Goal: Information Seeking & Learning: Learn about a topic

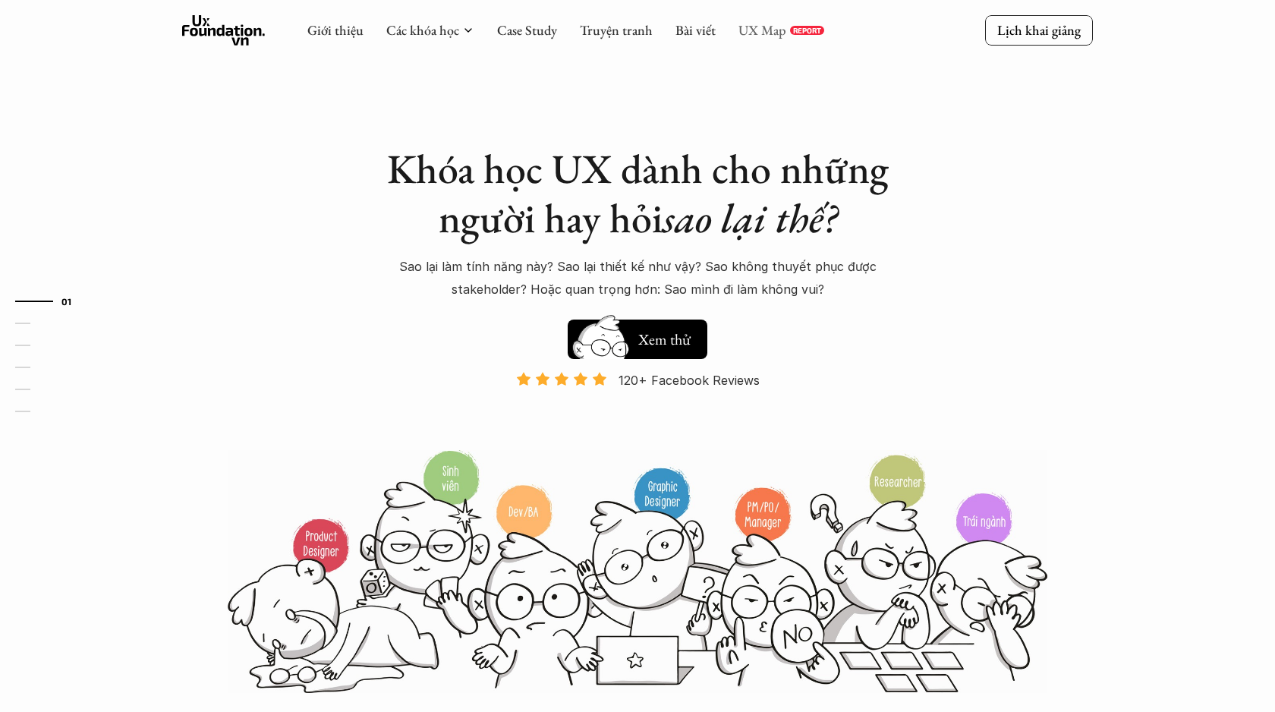
click at [770, 33] on link "UX Map" at bounding box center [762, 29] width 48 height 17
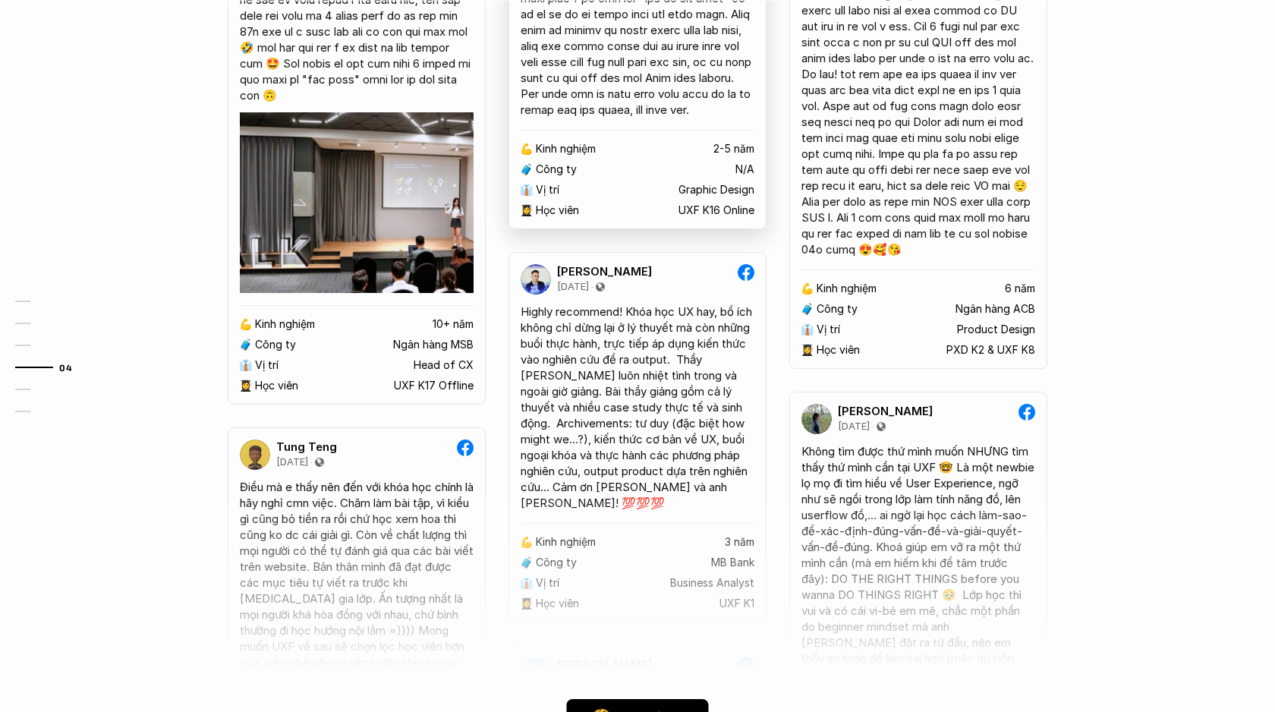
scroll to position [3227, 0]
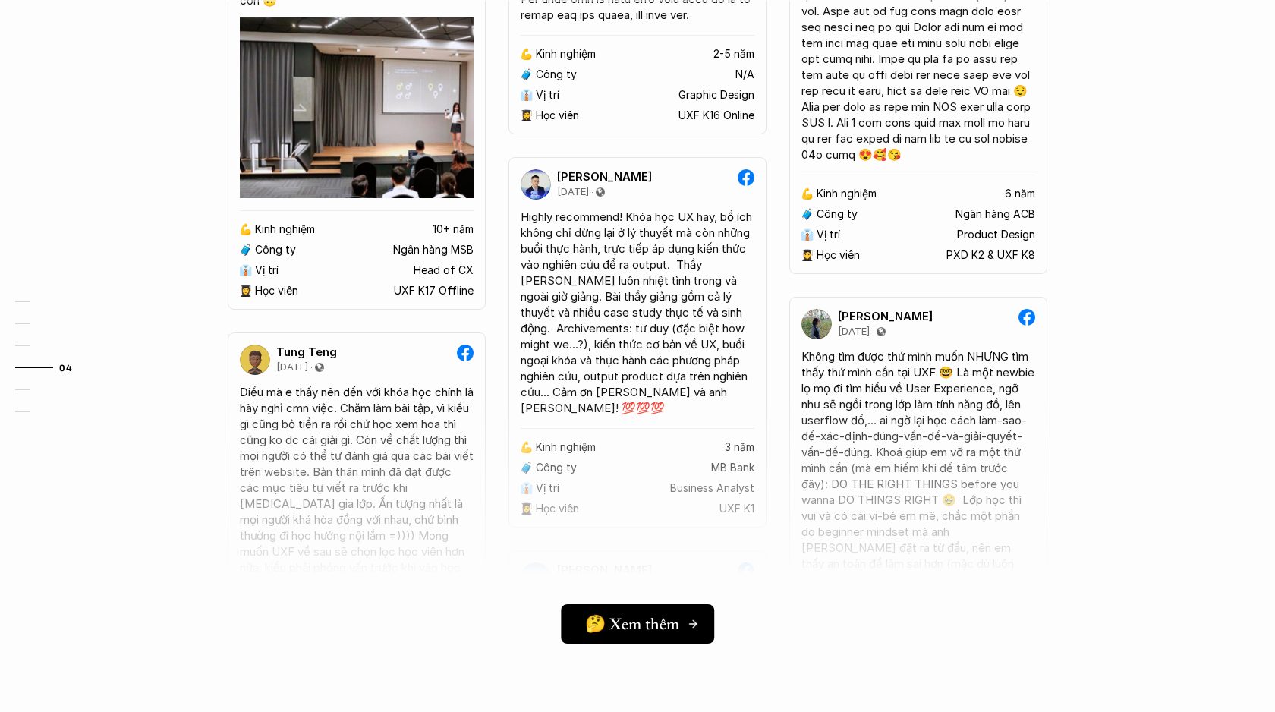
click at [623, 627] on h5 "🤔 Xem thêm" at bounding box center [632, 623] width 94 height 20
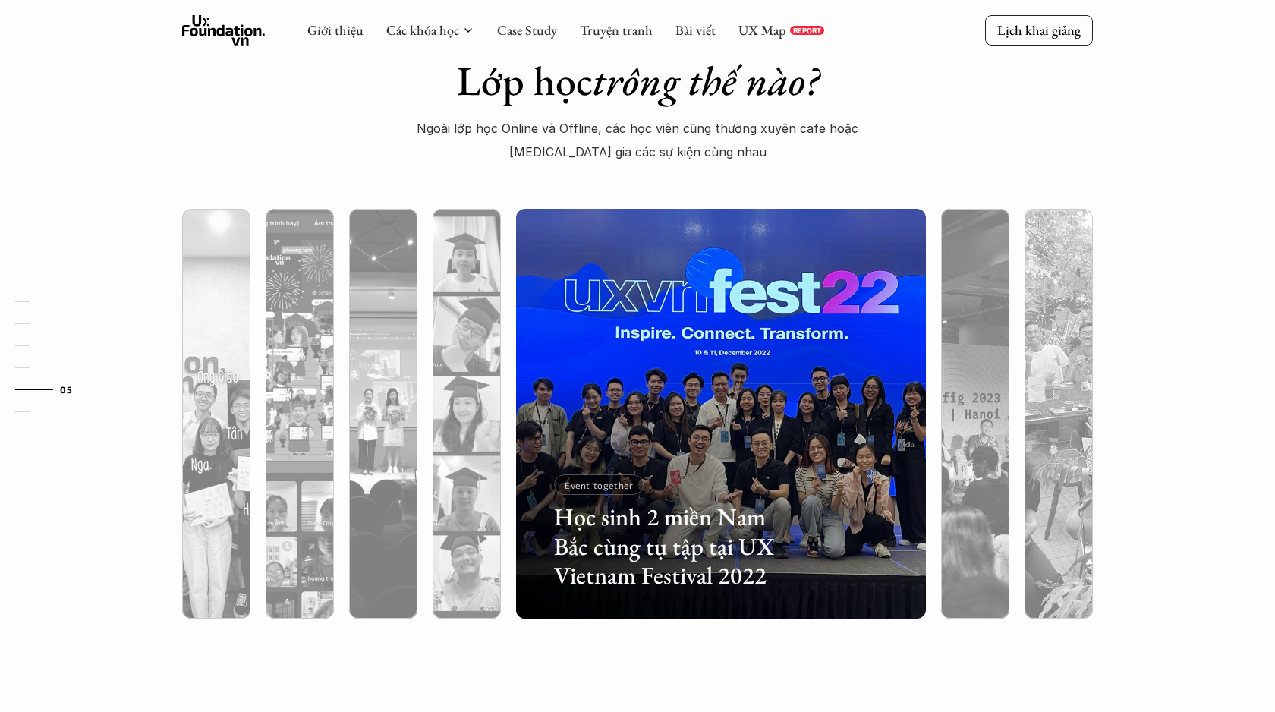
scroll to position [3841, 0]
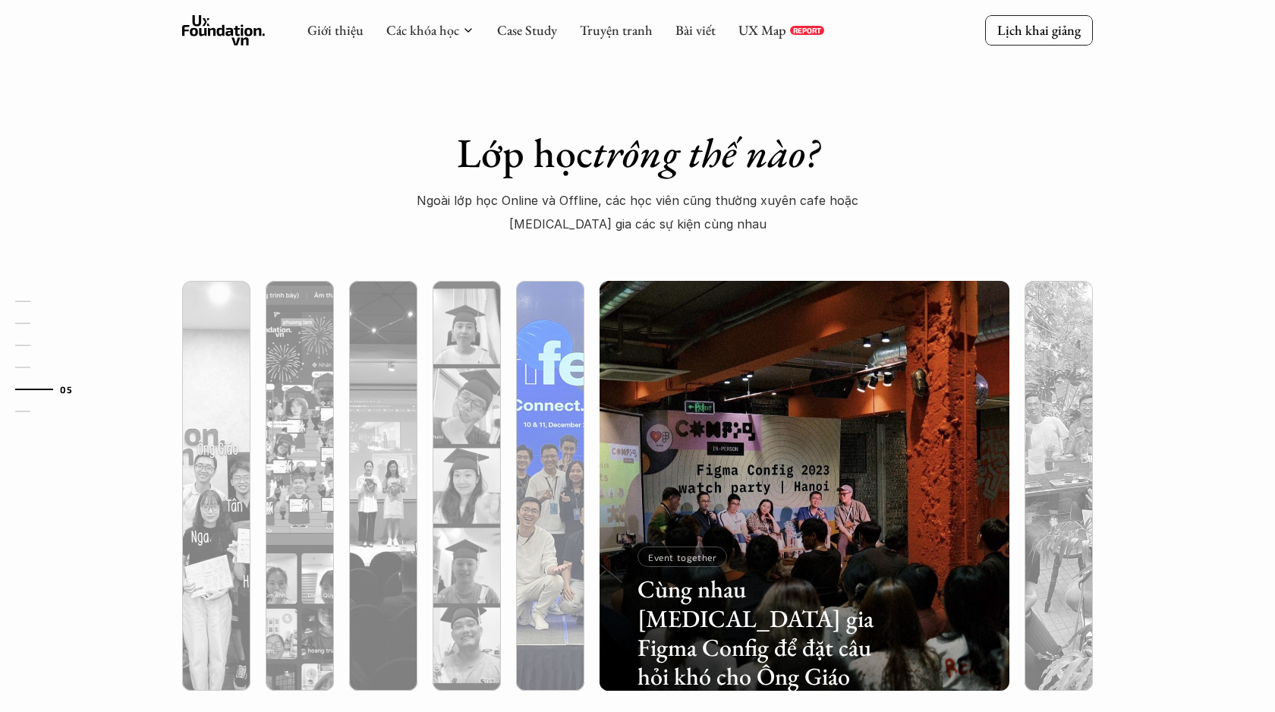
click at [539, 516] on div at bounding box center [550, 566] width 68 height 247
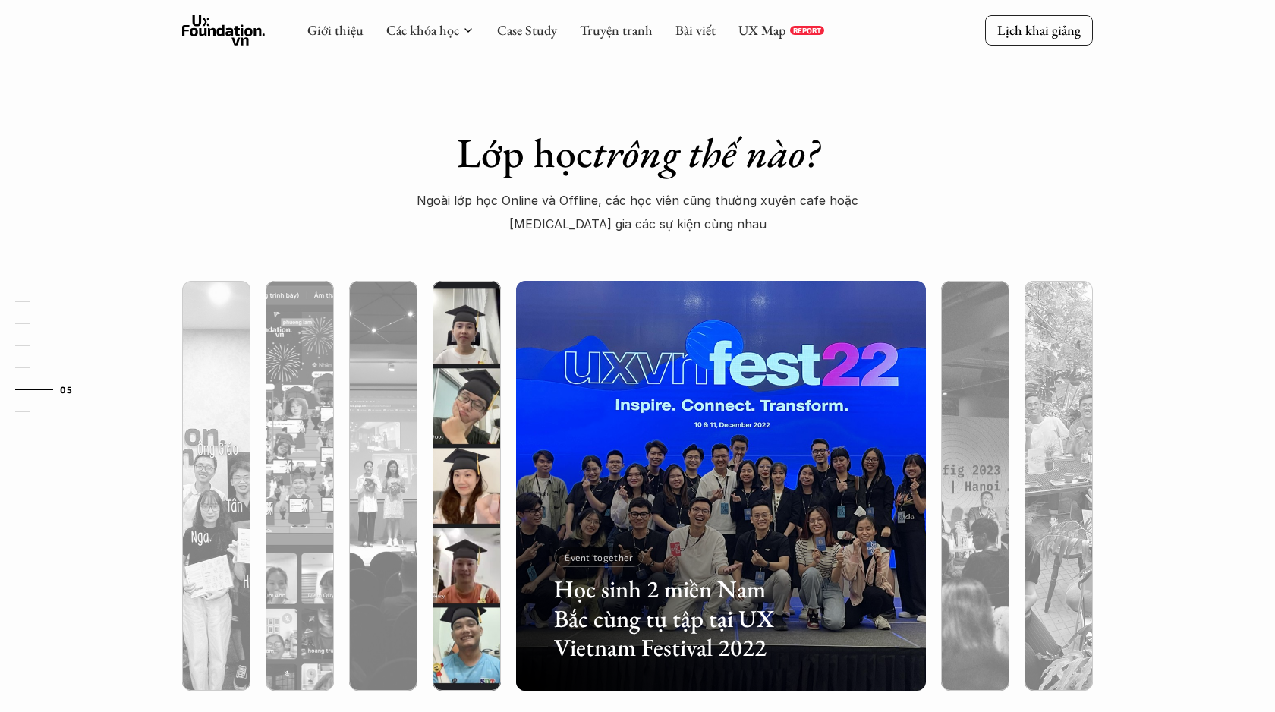
click at [476, 536] on div at bounding box center [466, 566] width 68 height 247
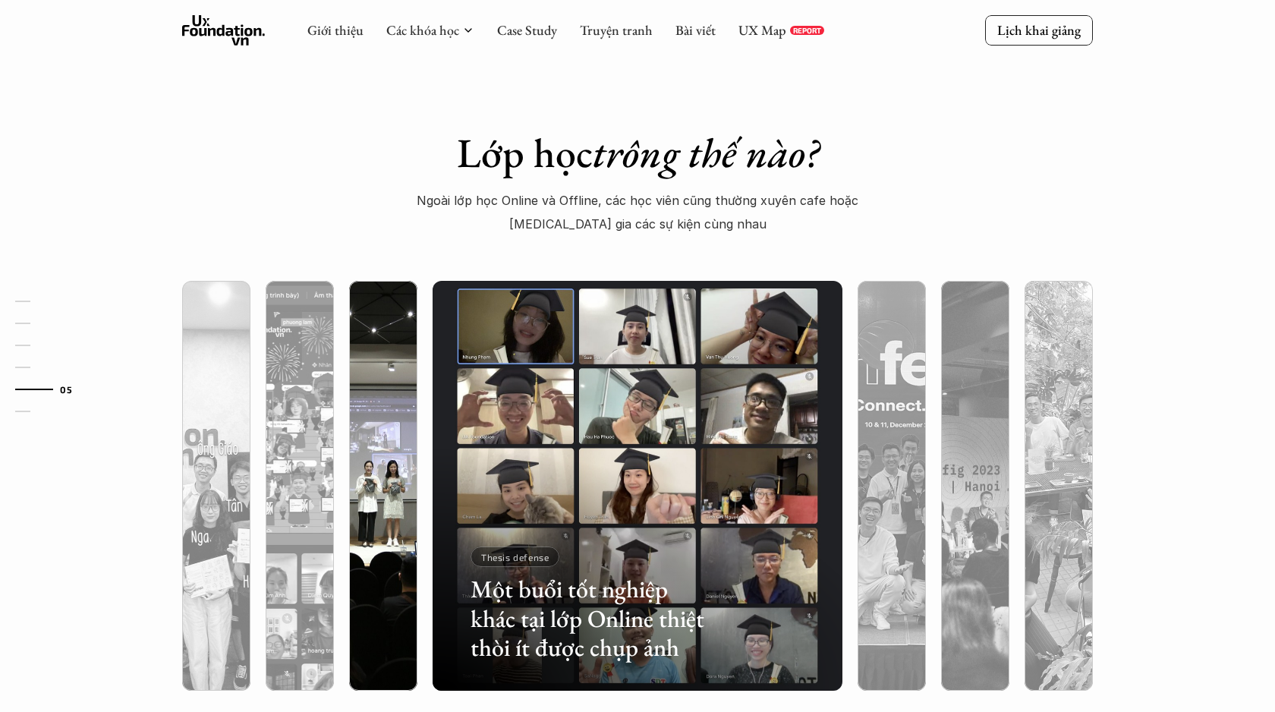
click at [380, 566] on div at bounding box center [383, 566] width 68 height 247
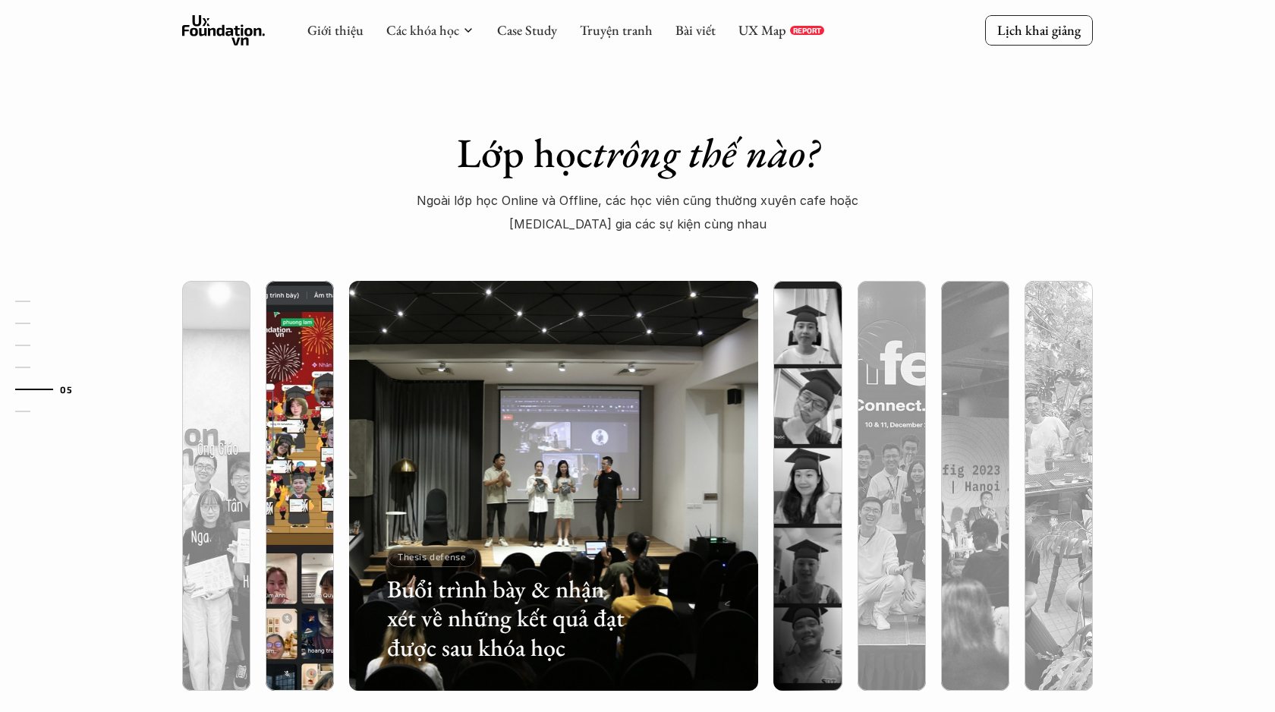
click at [304, 576] on div at bounding box center [425, 601] width 244 height 110
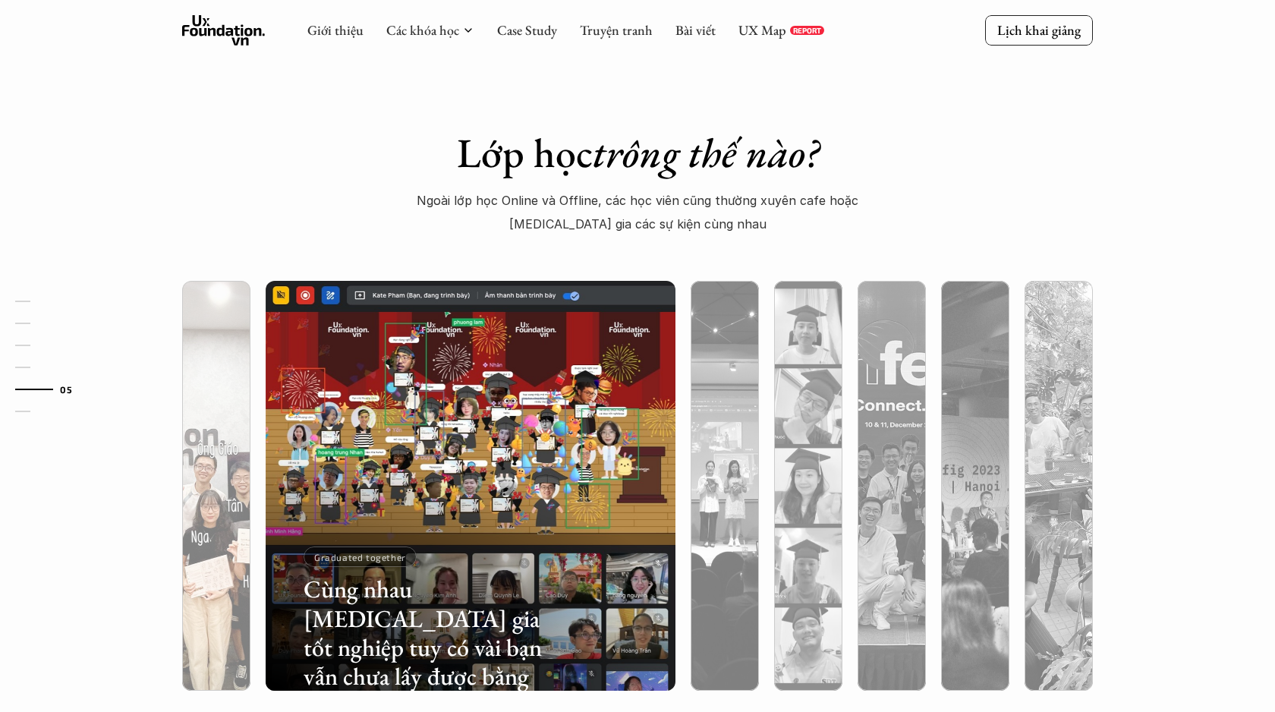
click at [226, 583] on div at bounding box center [342, 601] width 244 height 110
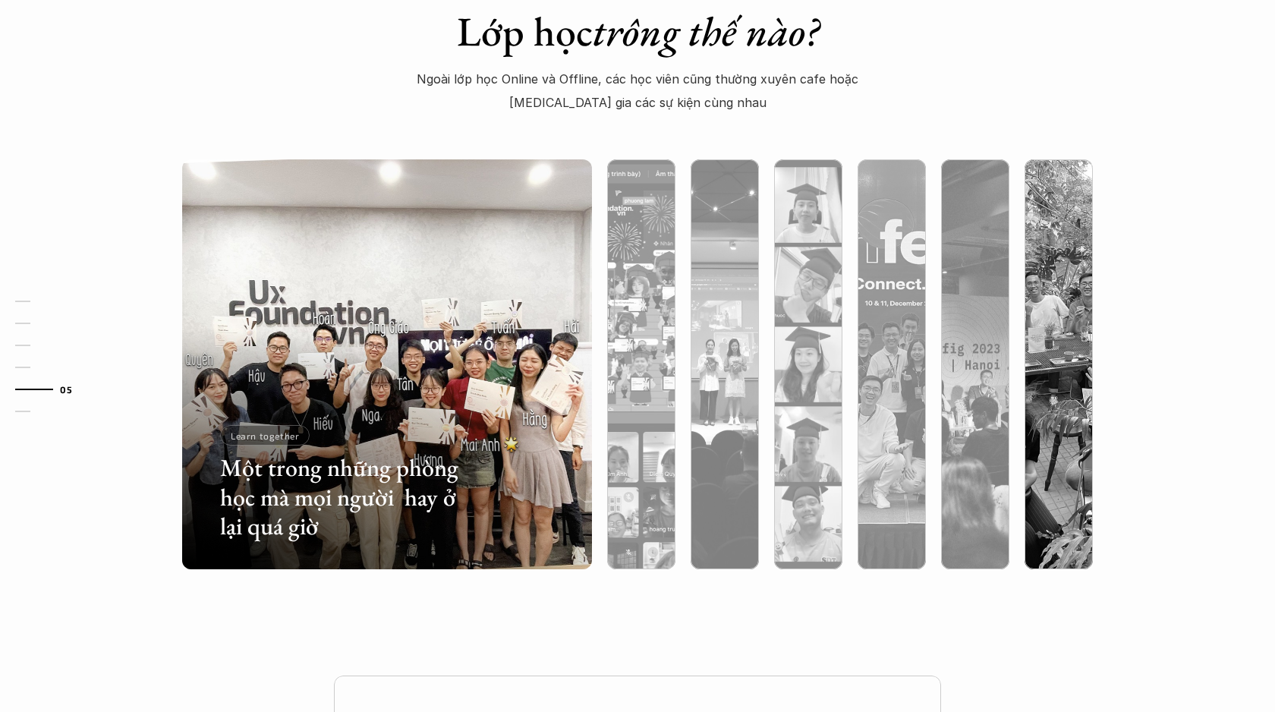
scroll to position [3963, 0]
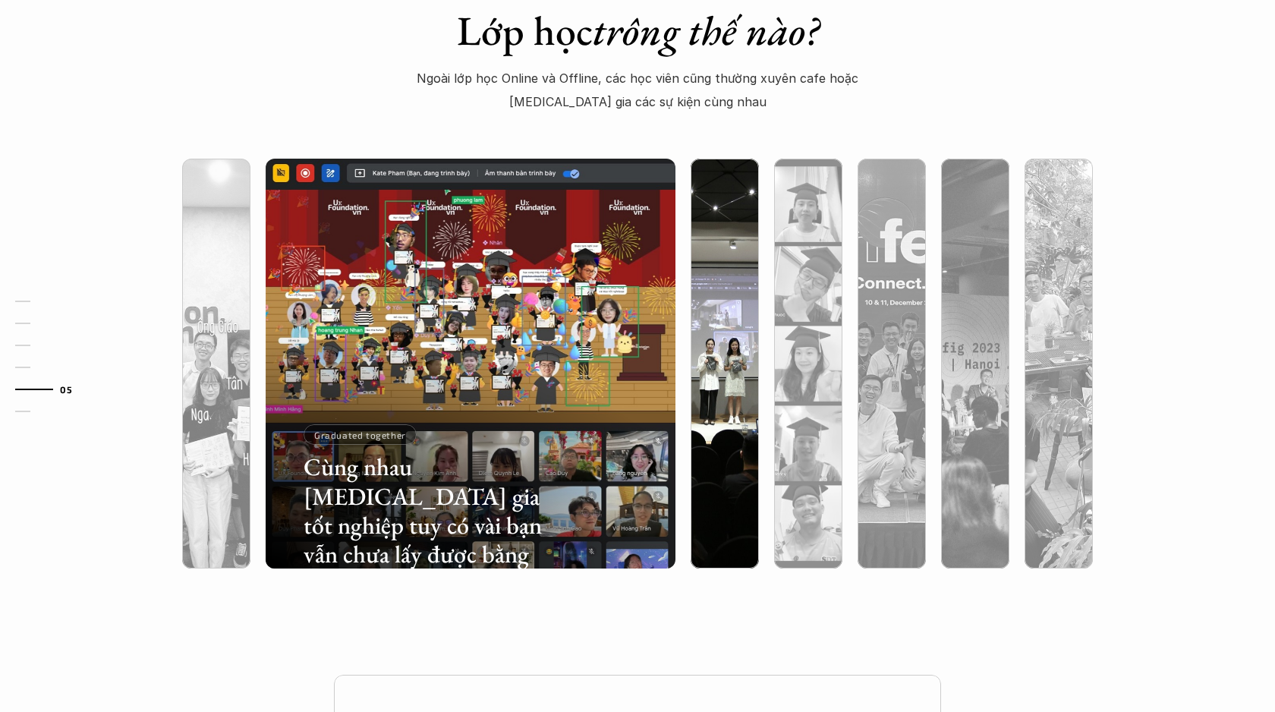
click at [734, 394] on div at bounding box center [724, 444] width 68 height 247
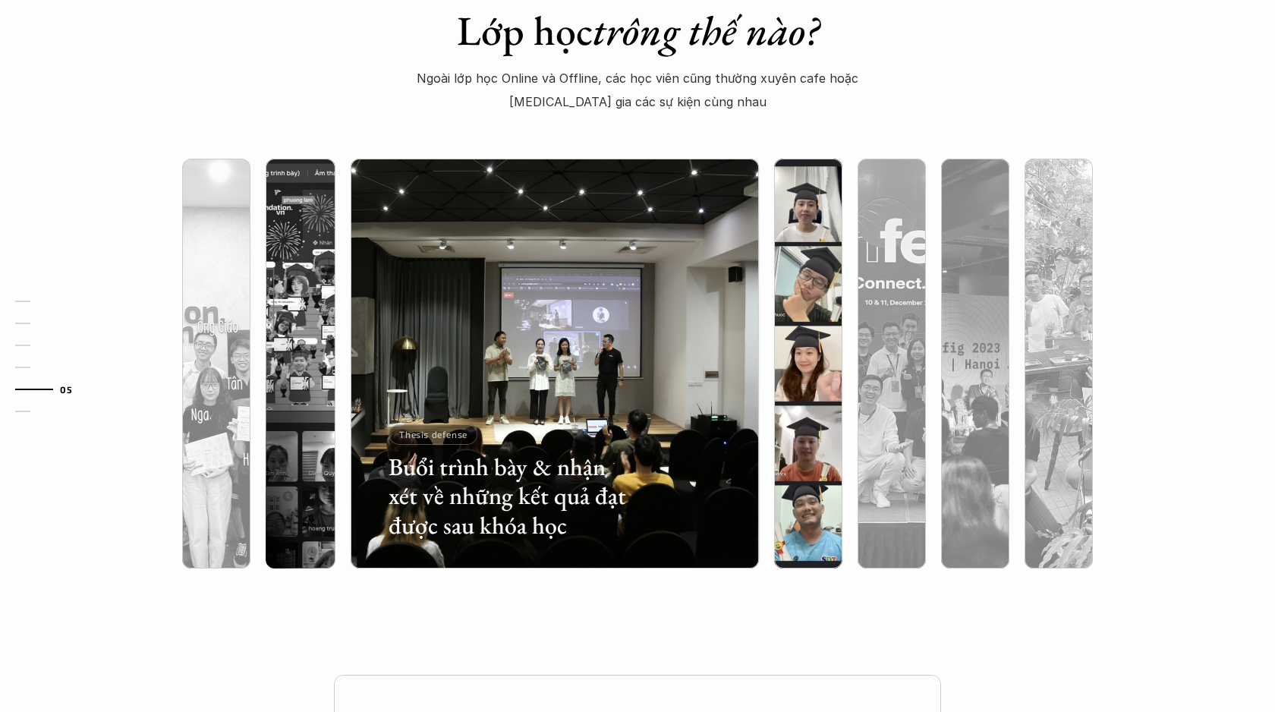
click at [800, 374] on div at bounding box center [808, 444] width 68 height 247
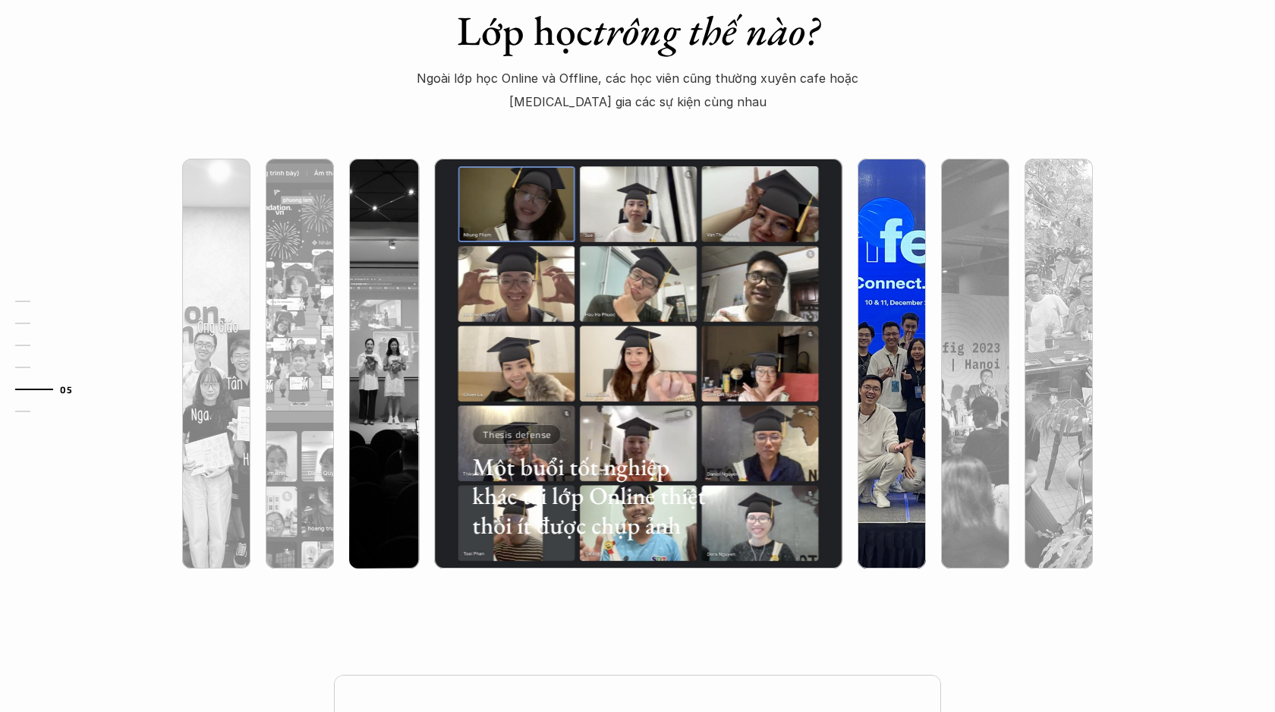
click at [879, 340] on div at bounding box center [891, 444] width 68 height 247
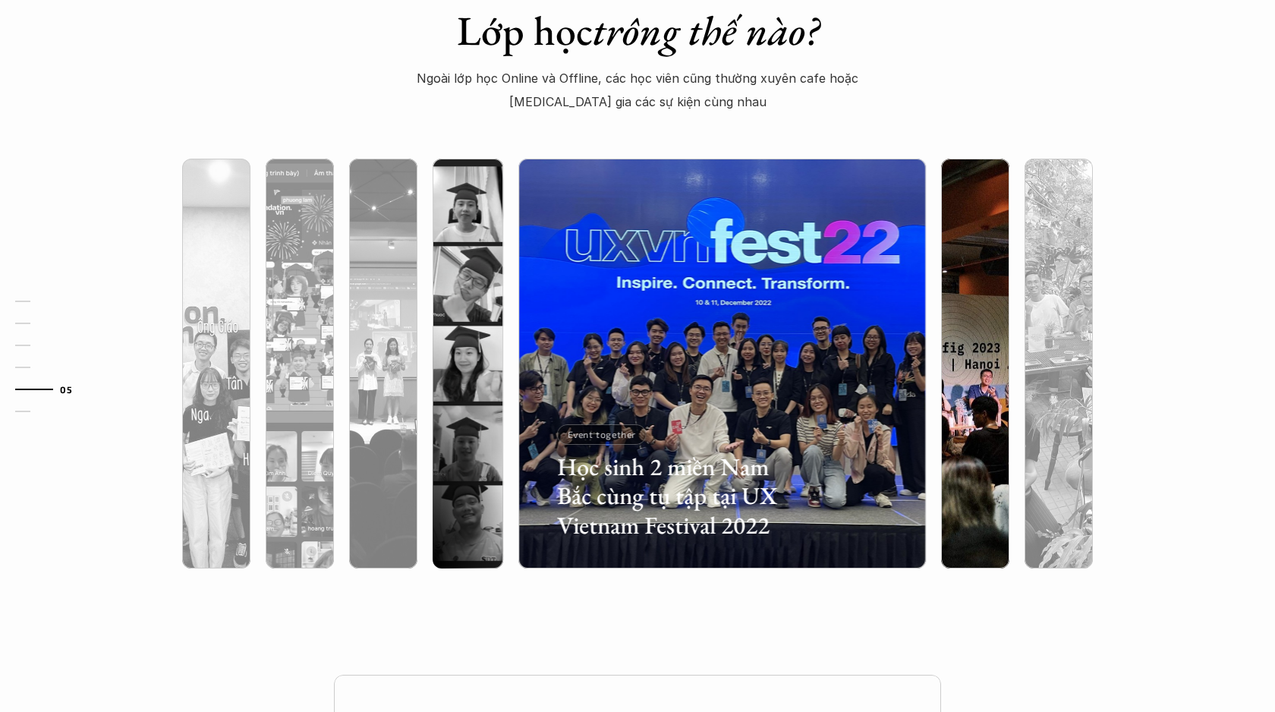
click at [966, 335] on div at bounding box center [975, 444] width 68 height 247
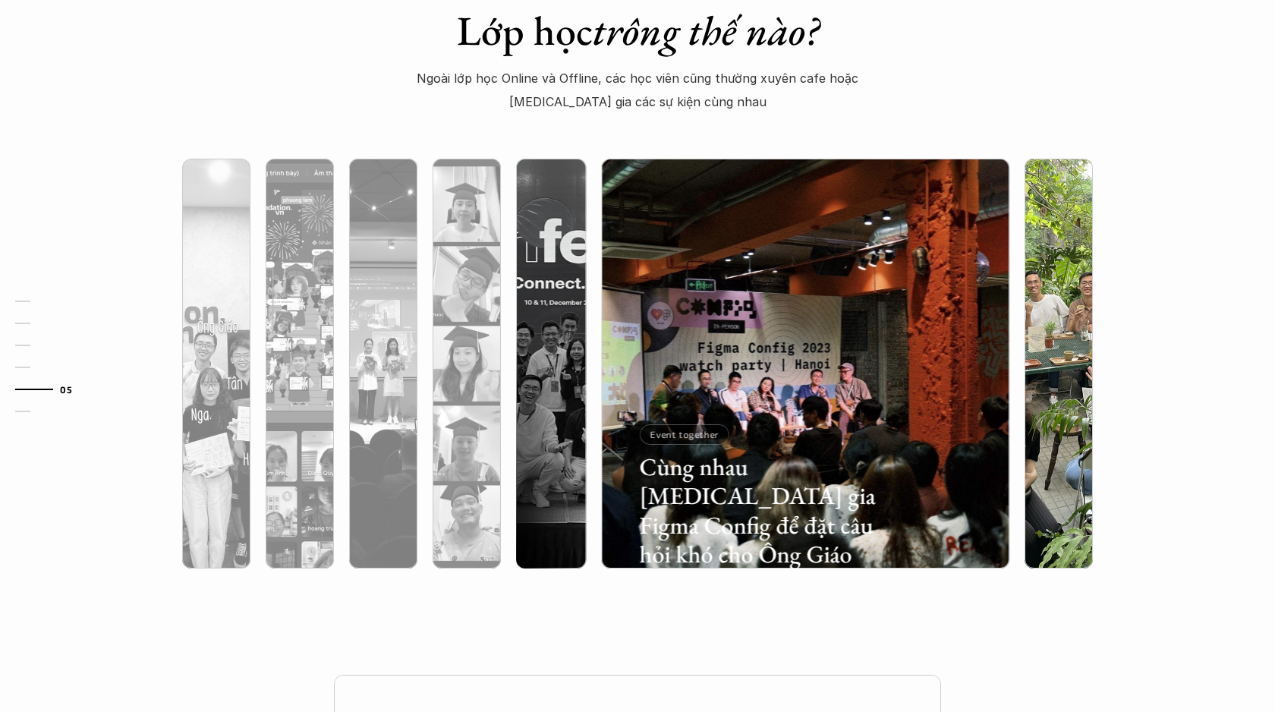
click at [1073, 314] on img at bounding box center [1058, 364] width 417 height 410
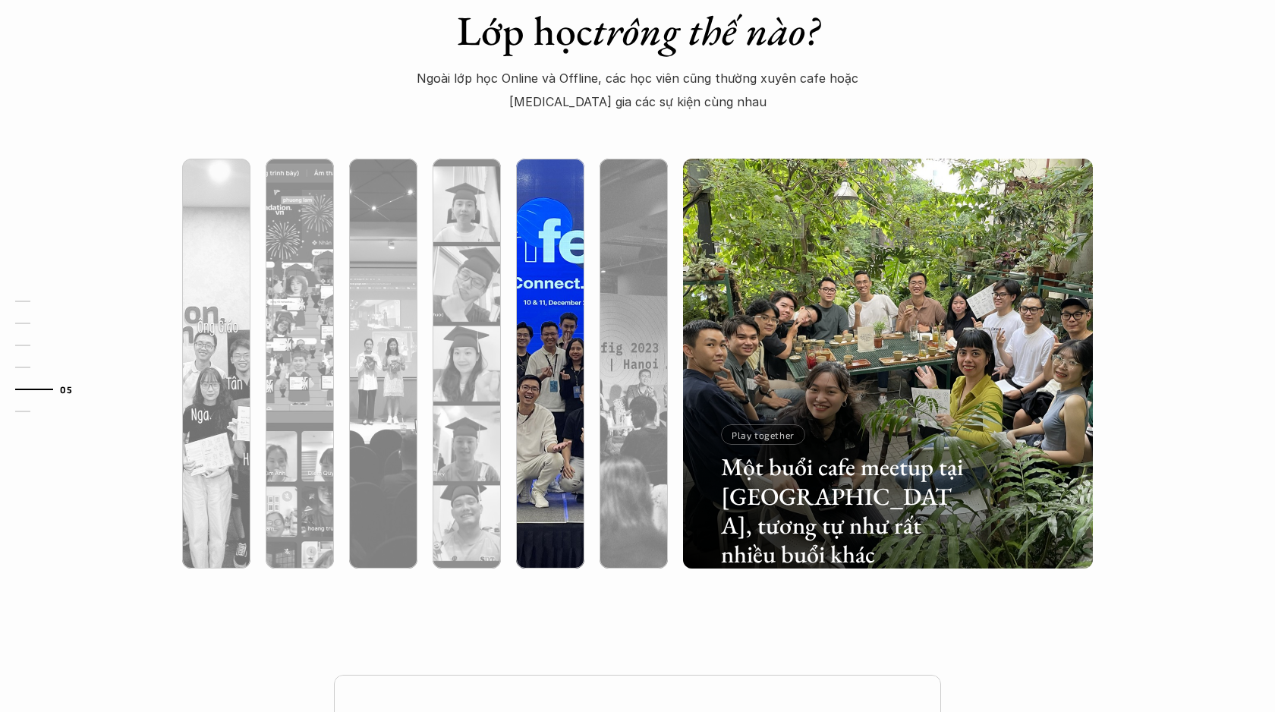
click at [542, 403] on div at bounding box center [550, 444] width 68 height 247
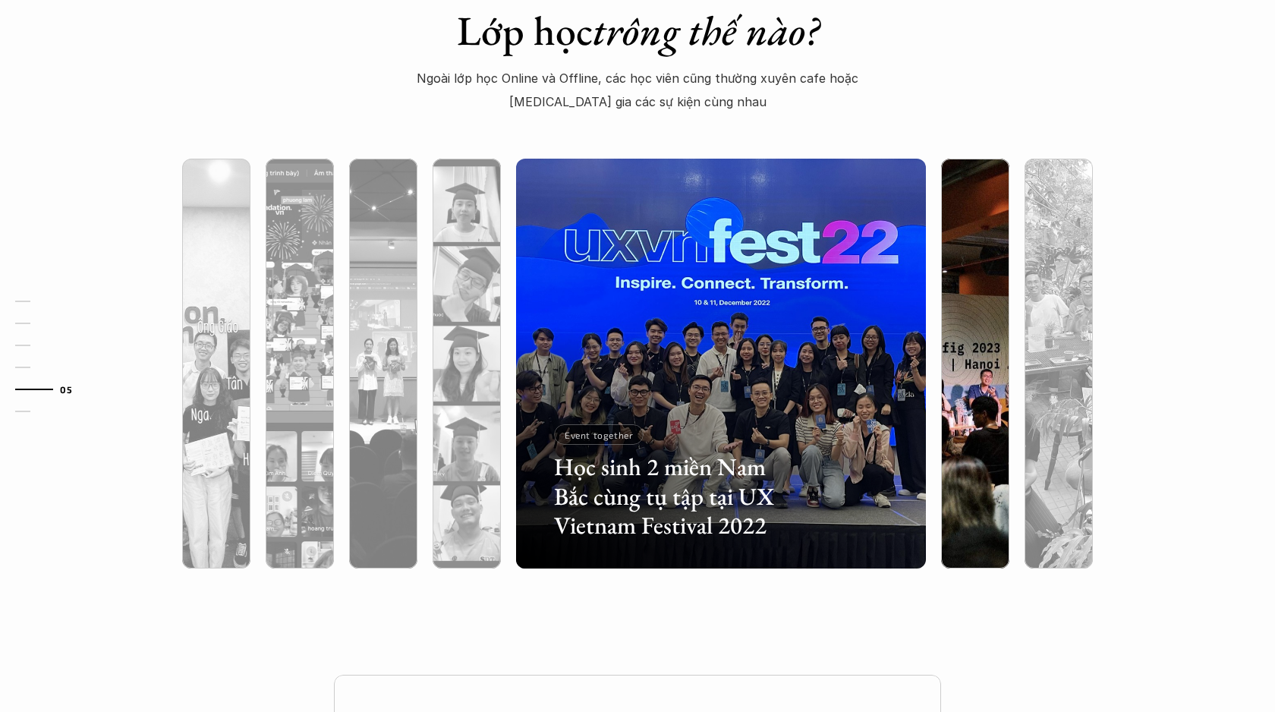
click at [961, 376] on div at bounding box center [975, 444] width 68 height 247
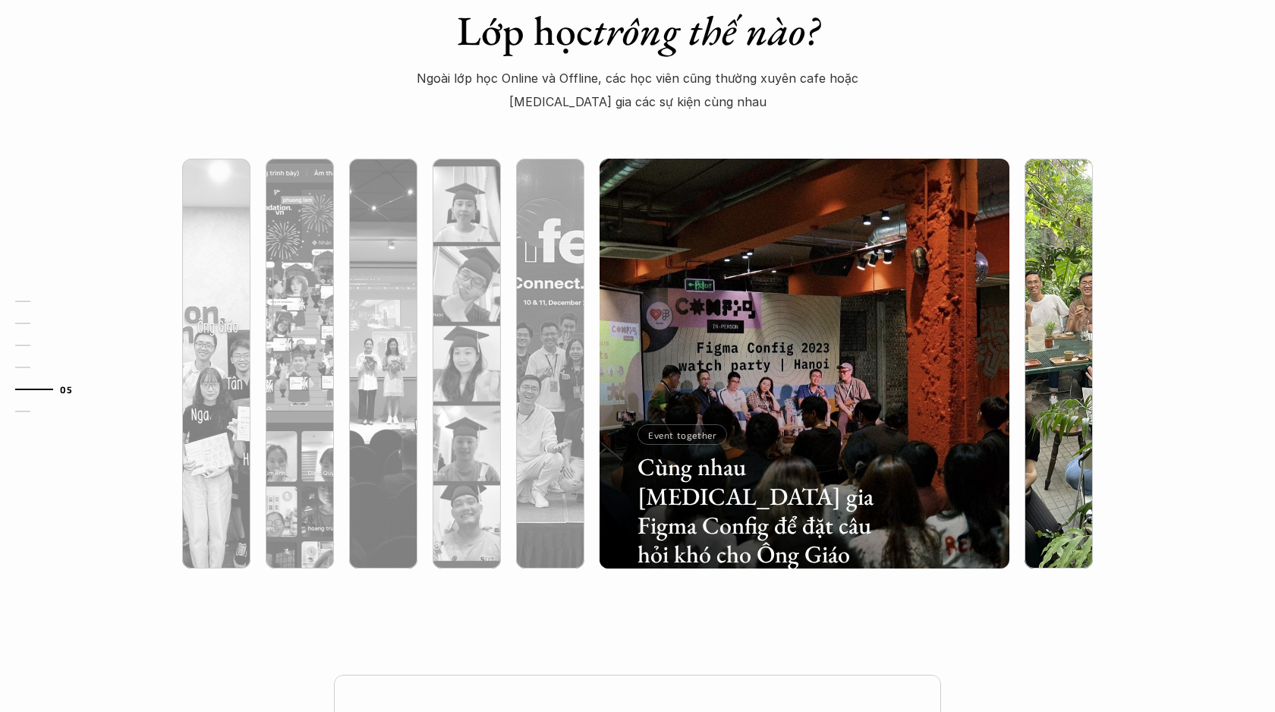
click at [1044, 323] on div at bounding box center [1058, 444] width 68 height 247
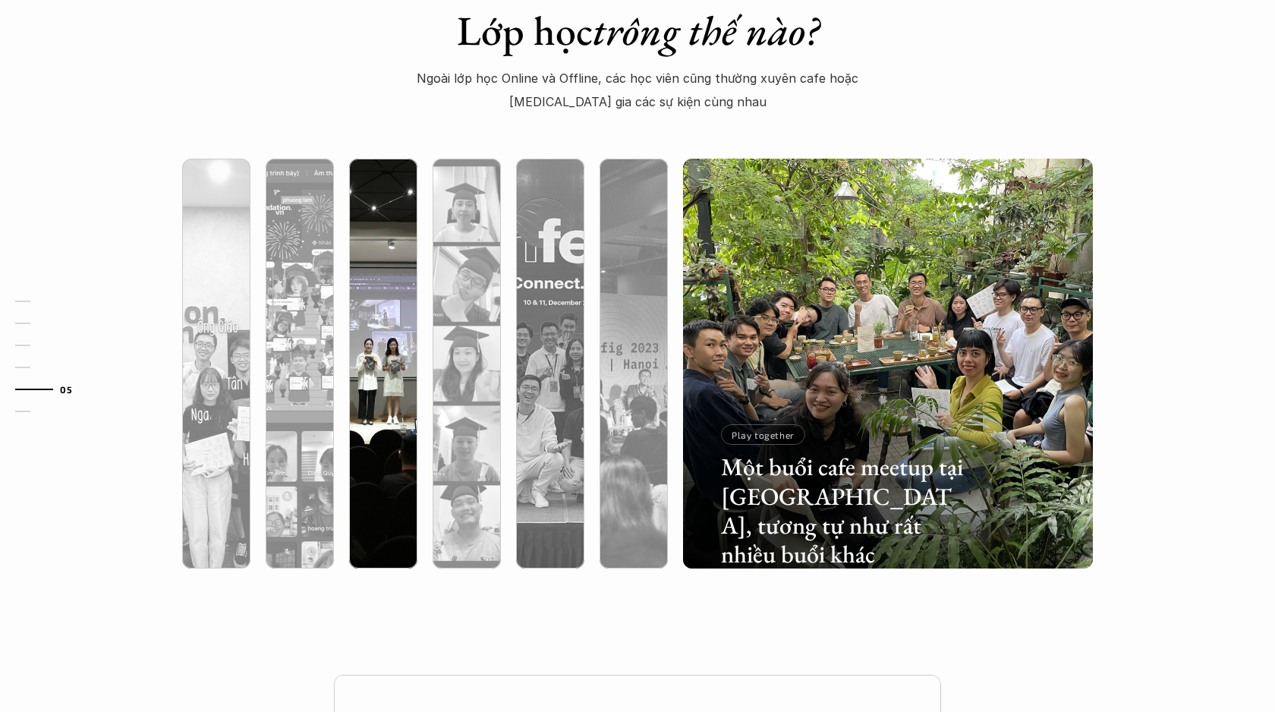
click at [354, 284] on img at bounding box center [382, 364] width 417 height 410
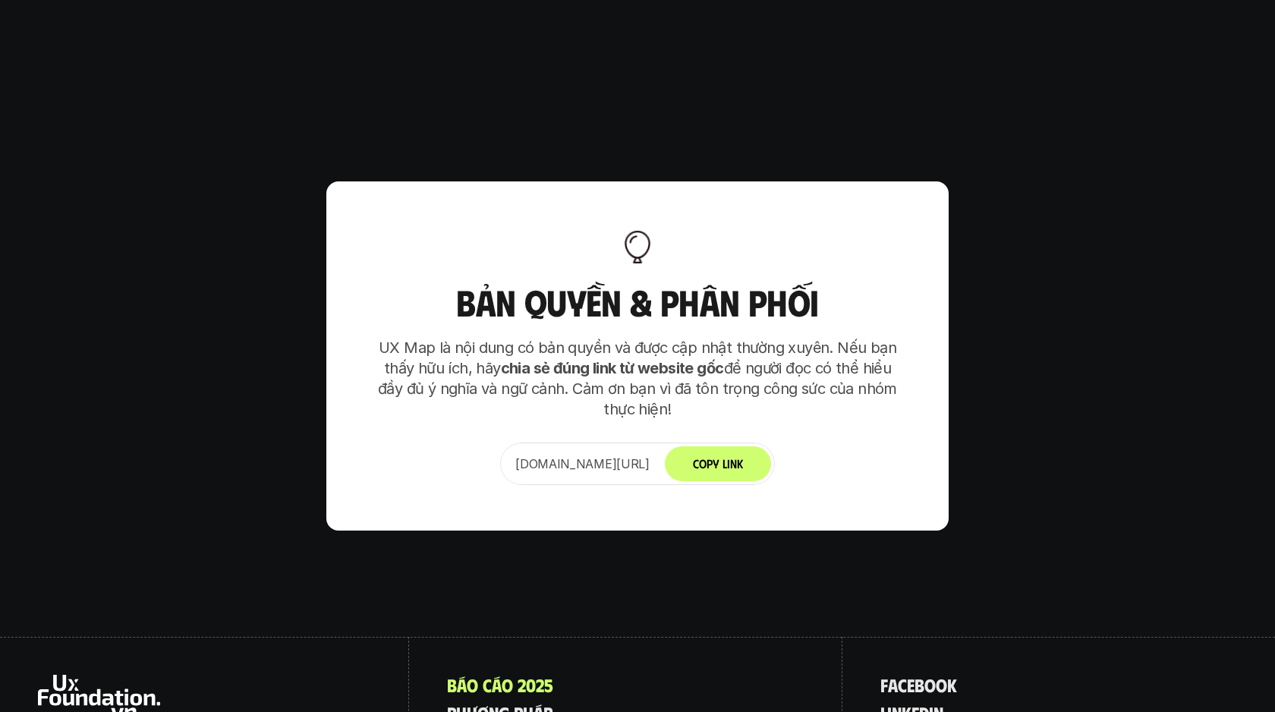
scroll to position [9713, 0]
